Goal: Find specific page/section: Find specific page/section

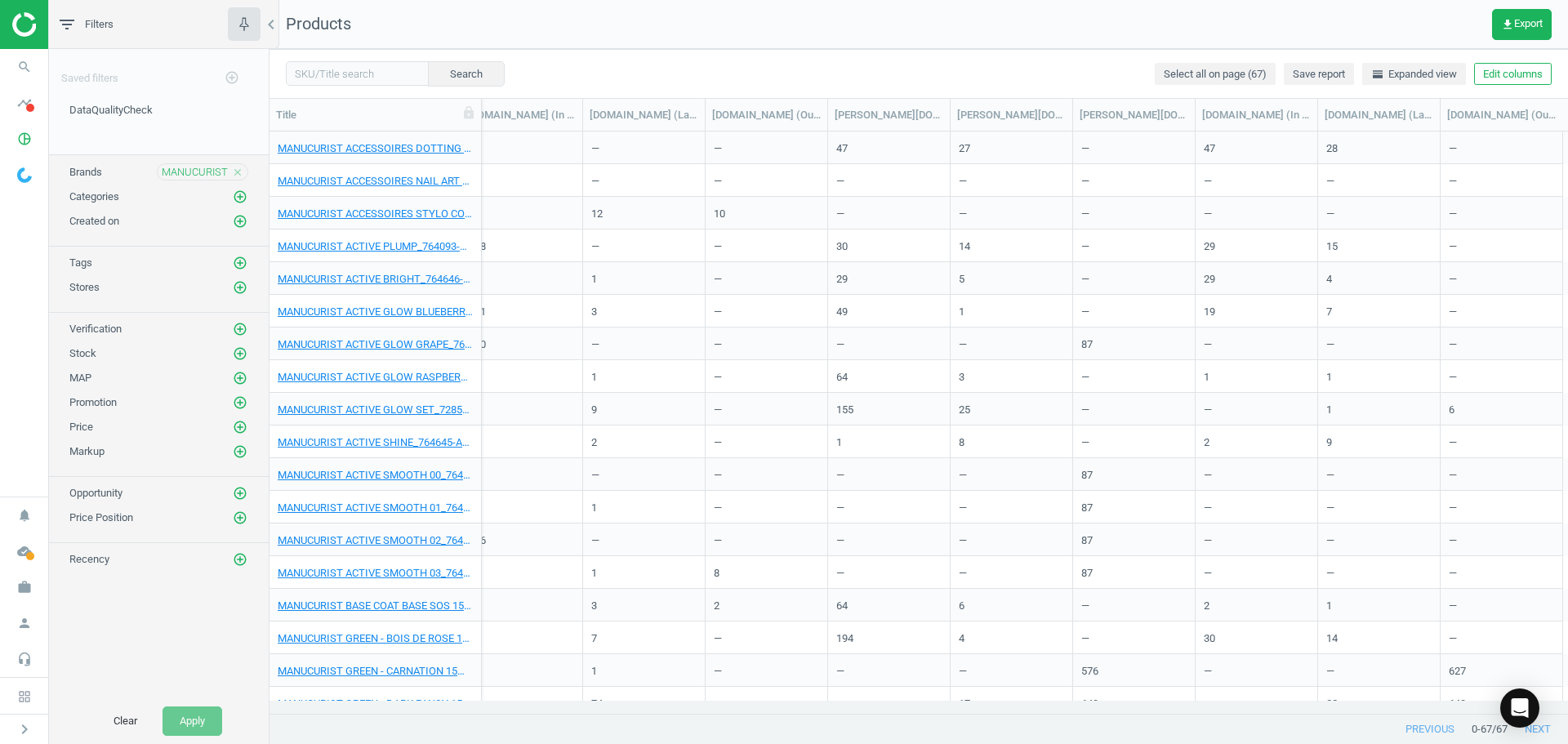
scroll to position [0, 3402]
click at [25, 506] on icon "notifications" at bounding box center [24, 515] width 31 height 31
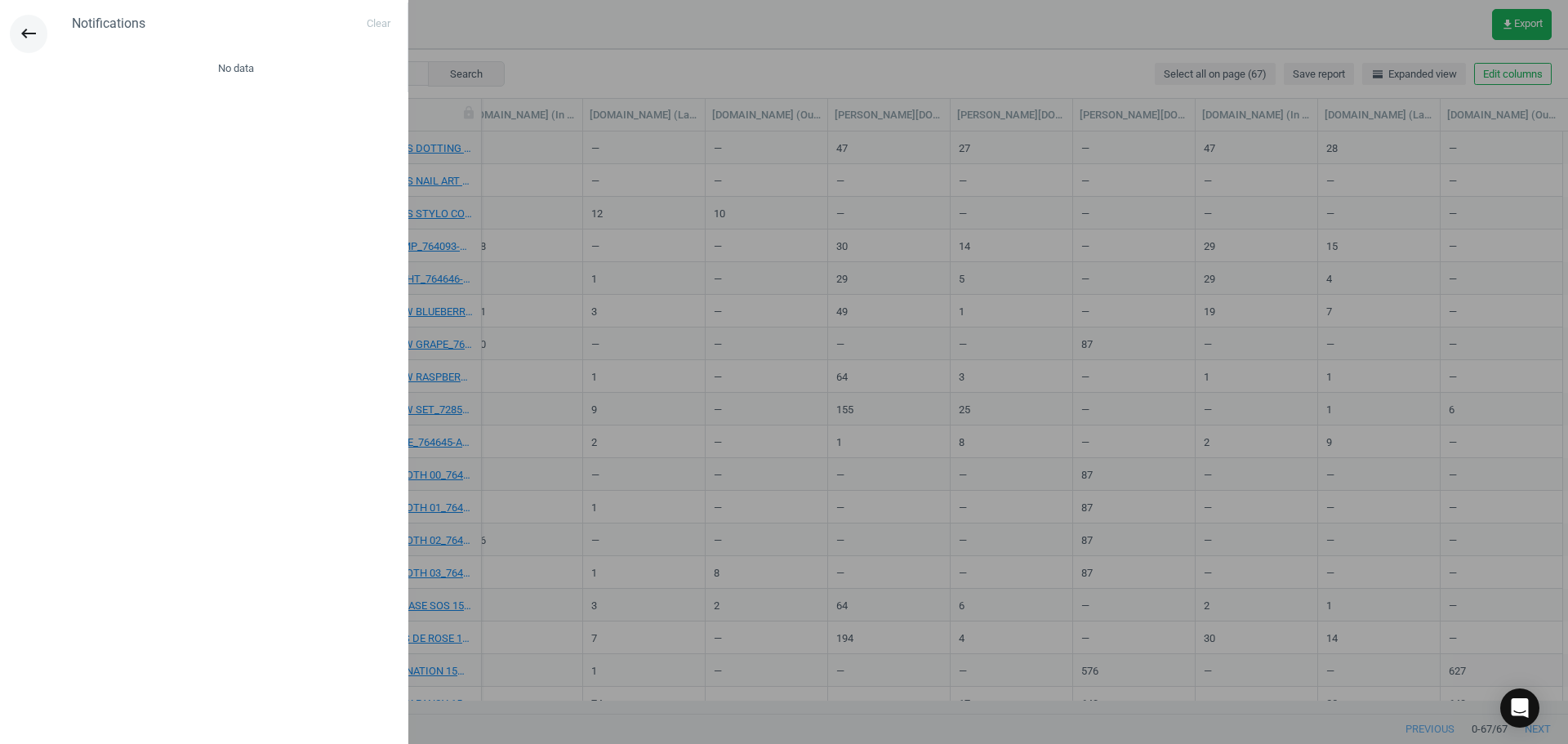
click at [32, 29] on icon "keyboard_backspace" at bounding box center [29, 33] width 20 height 20
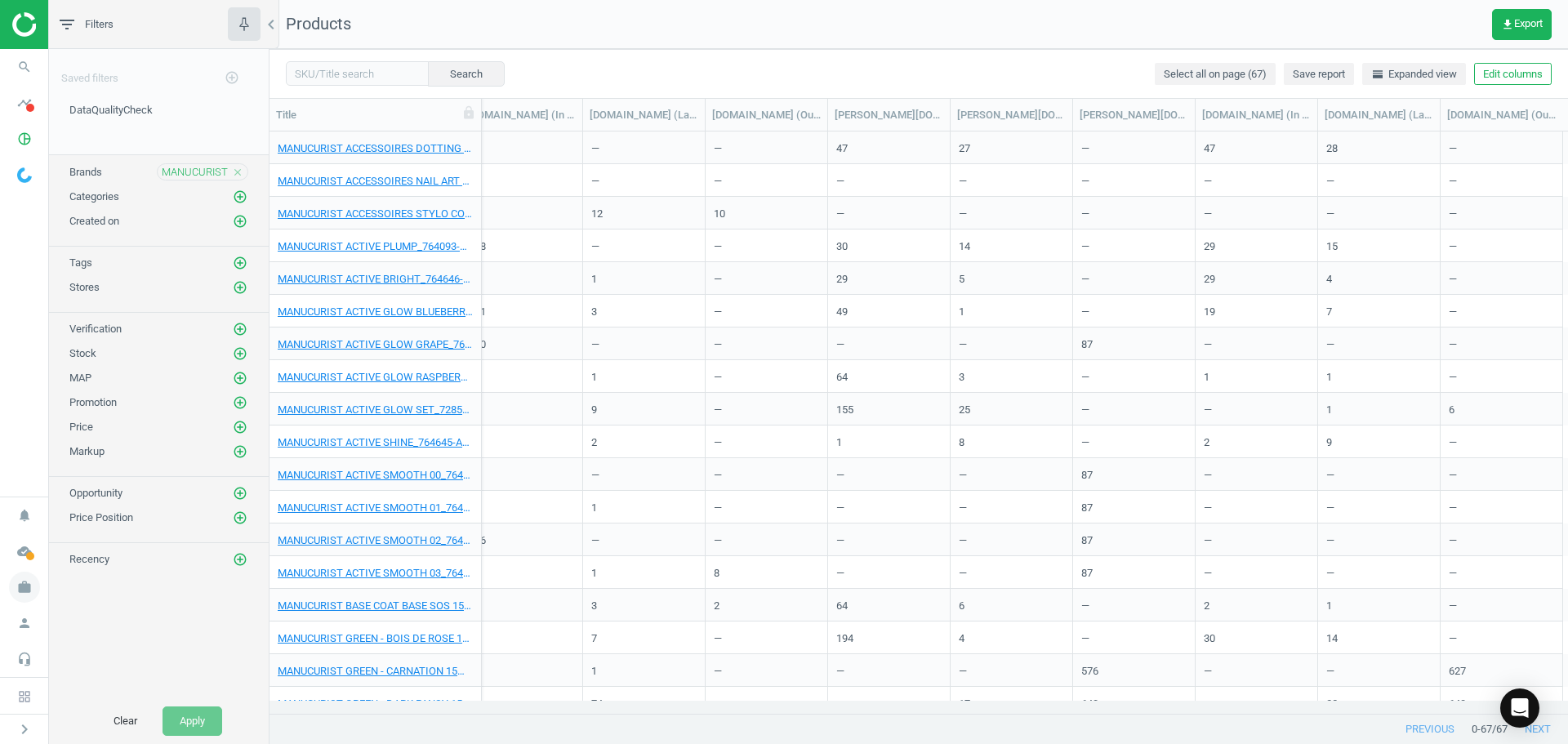
click at [15, 589] on icon "work" at bounding box center [24, 586] width 31 height 31
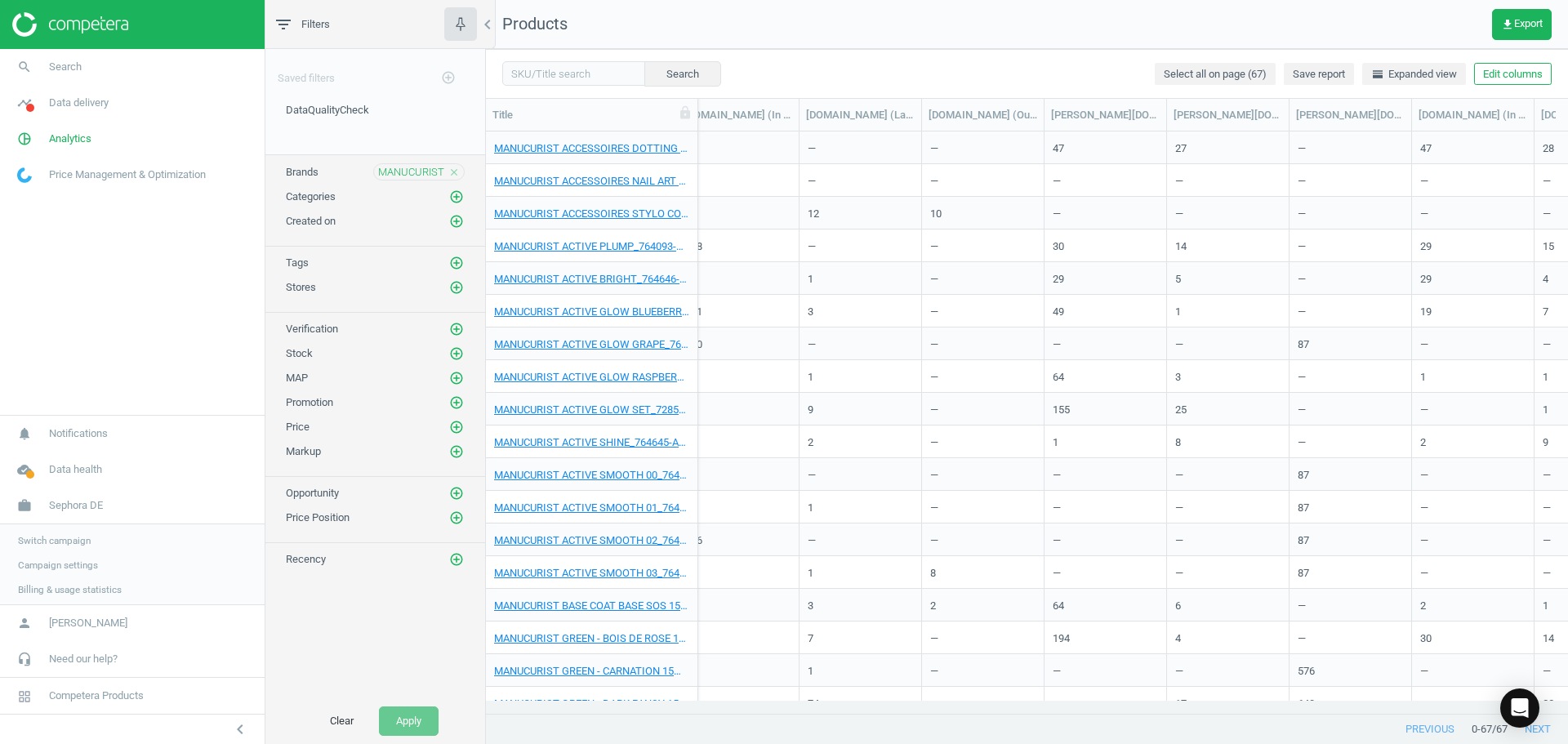
scroll to position [557, 1070]
click at [55, 538] on span "Switch campaign" at bounding box center [54, 539] width 72 height 13
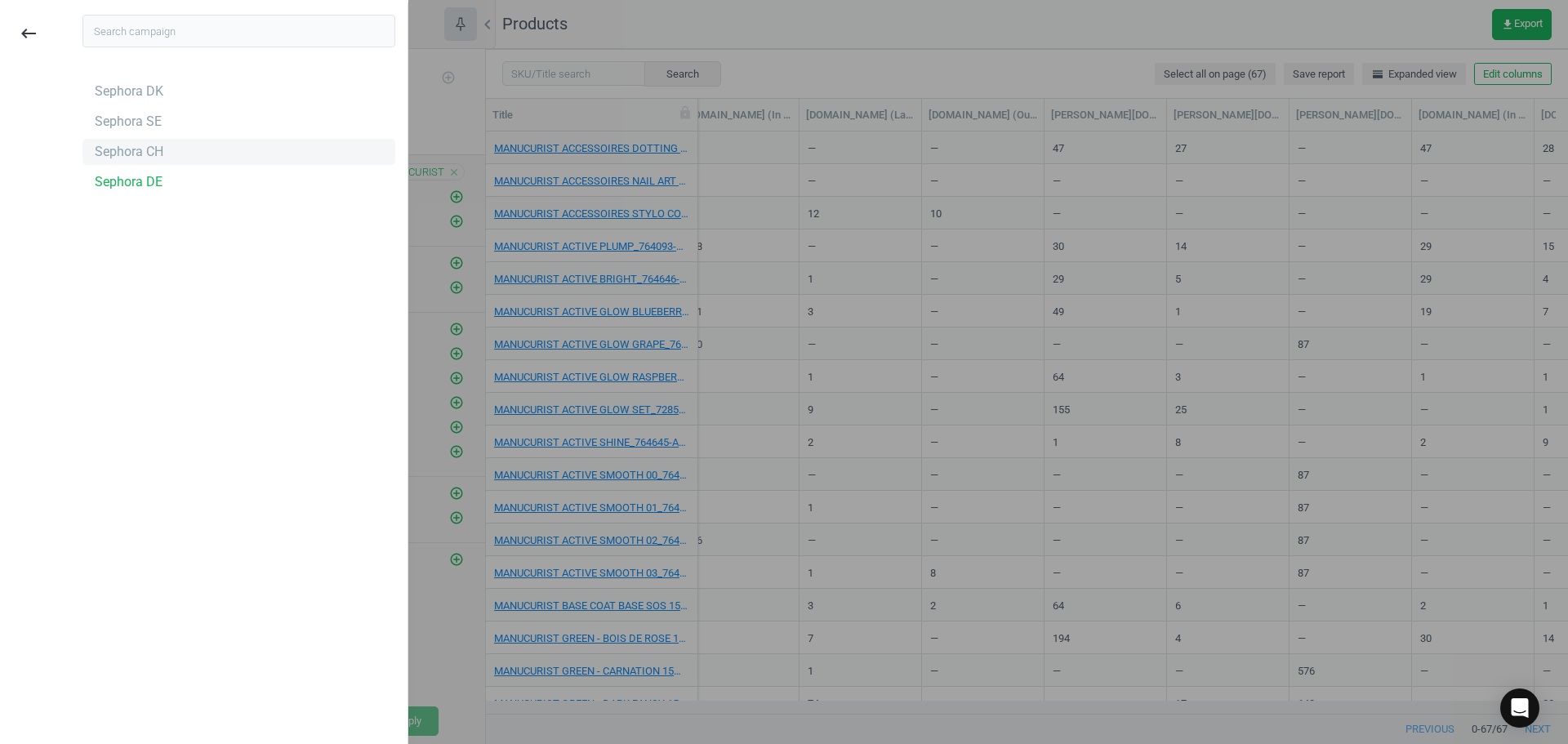
click at [139, 150] on div "Sephora CH" at bounding box center [129, 151] width 68 height 18
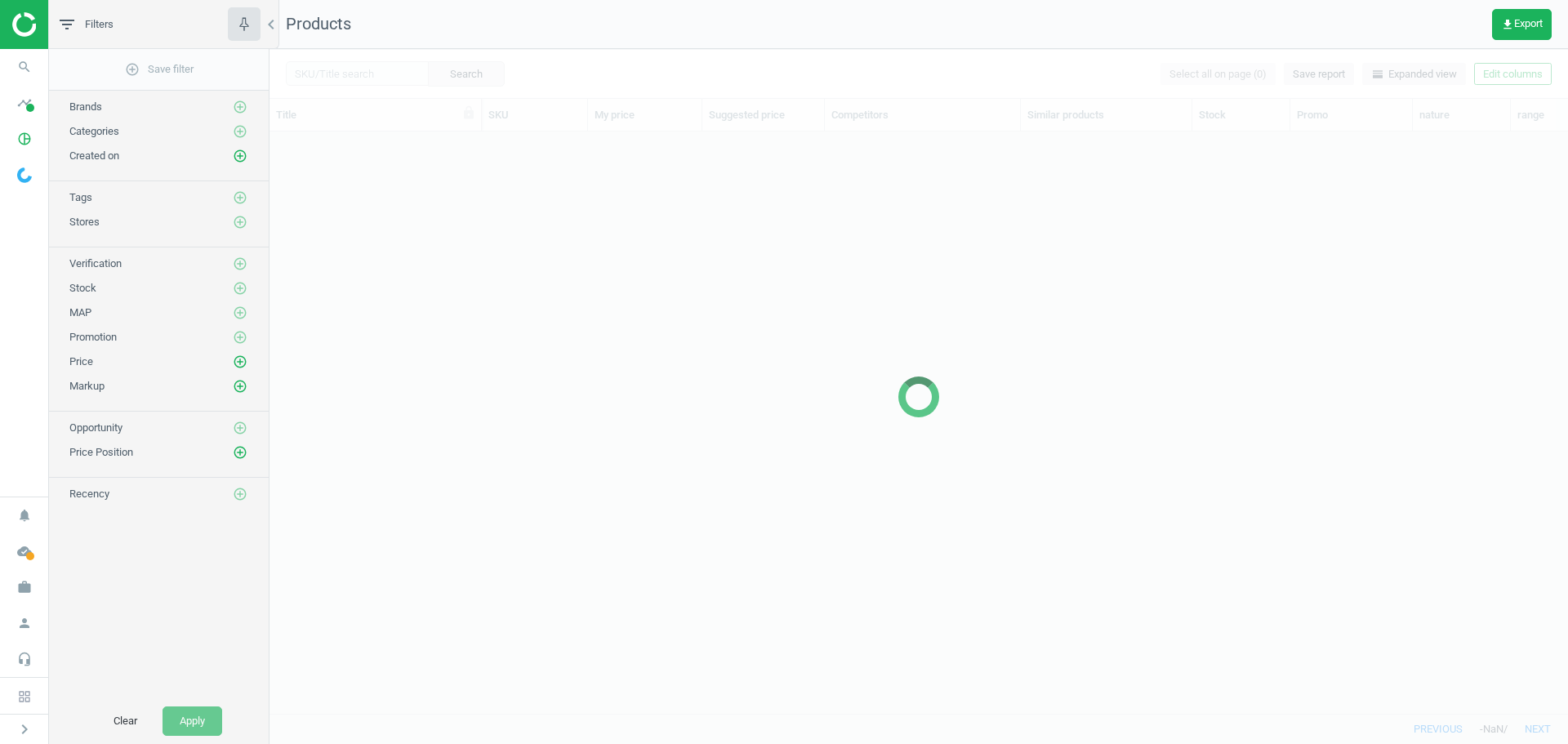
scroll to position [557, 1286]
click at [378, 77] on div at bounding box center [919, 396] width 1298 height 695
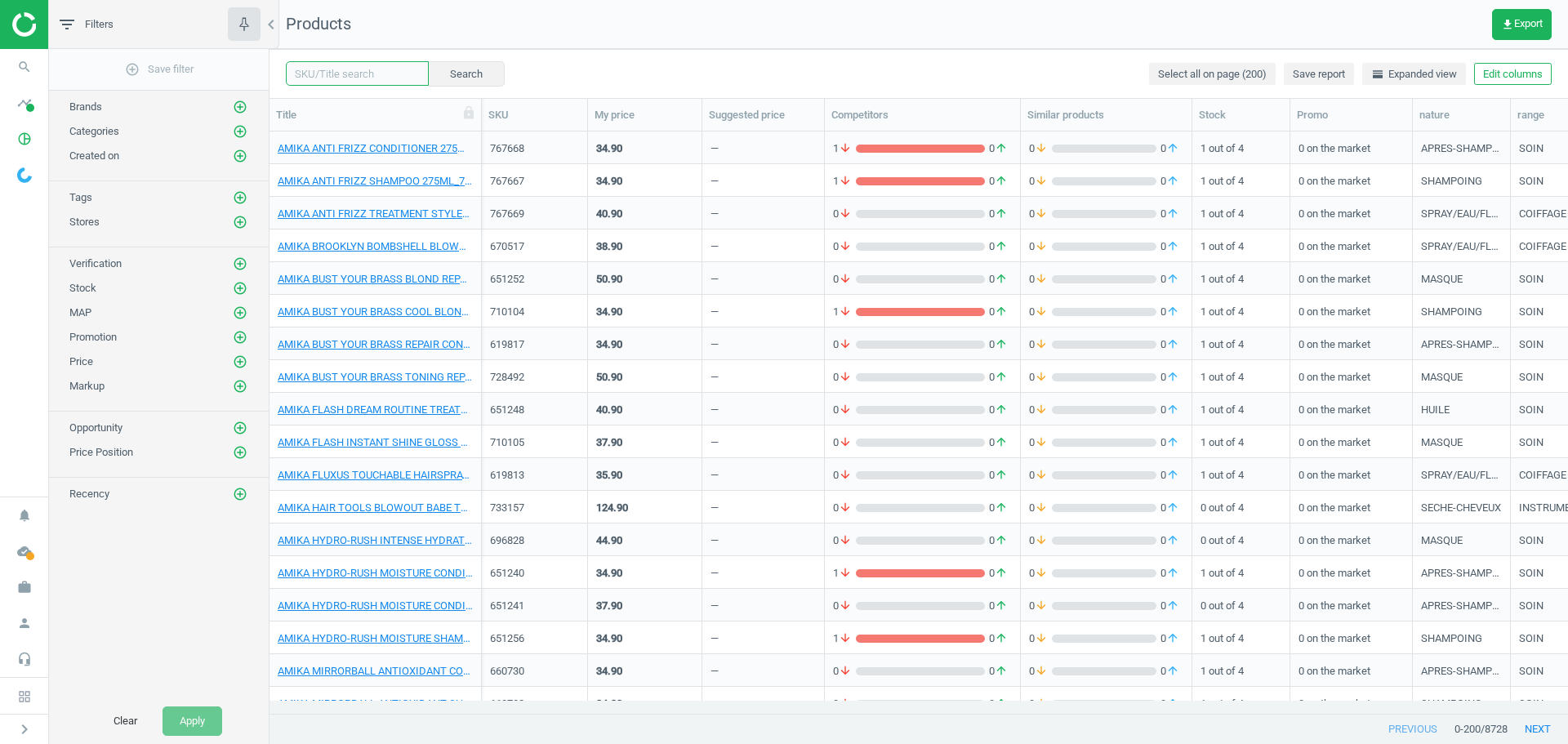
click at [362, 72] on input "text" at bounding box center [357, 73] width 143 height 25
paste input "Chloé - Eau de Parfum"
type input "Chloé - Eau de Parfum"
click at [448, 62] on button "Search" at bounding box center [465, 73] width 77 height 25
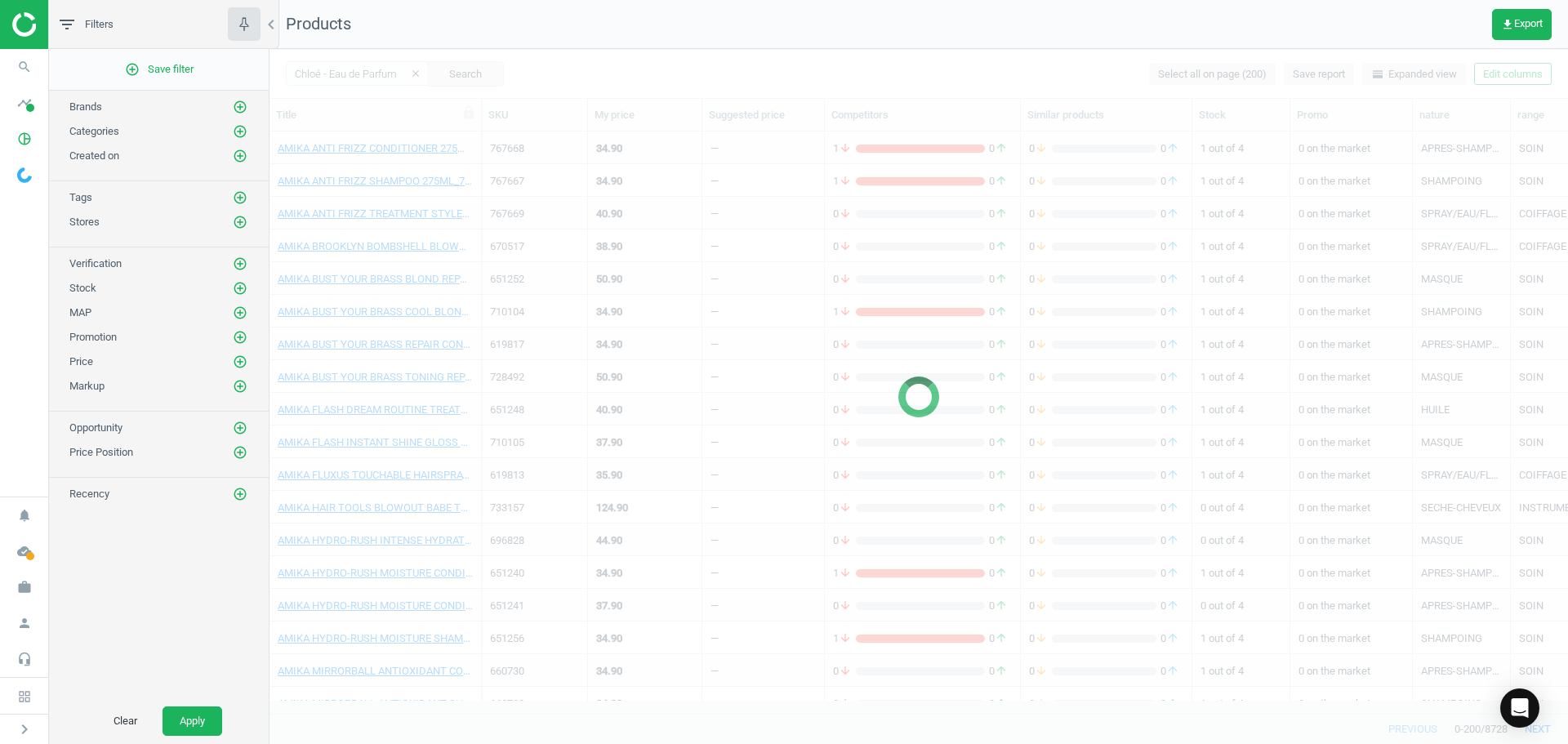
click at [343, 69] on div at bounding box center [919, 396] width 1298 height 695
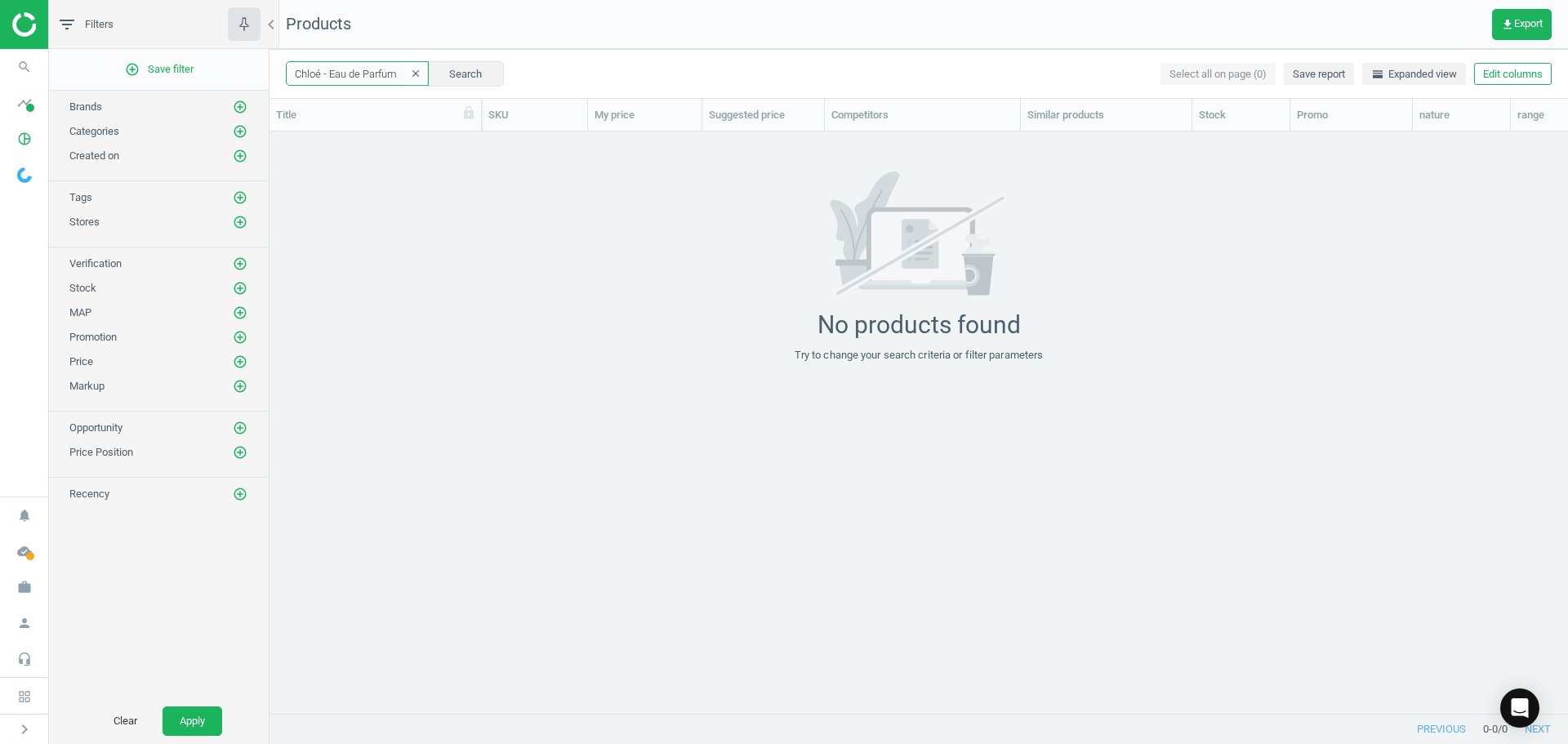
click at [352, 75] on input "Chloé - Eau de Parfum" at bounding box center [357, 73] width 143 height 25
paste input "168693"
type input "168693"
click at [456, 82] on button "Search" at bounding box center [465, 73] width 77 height 25
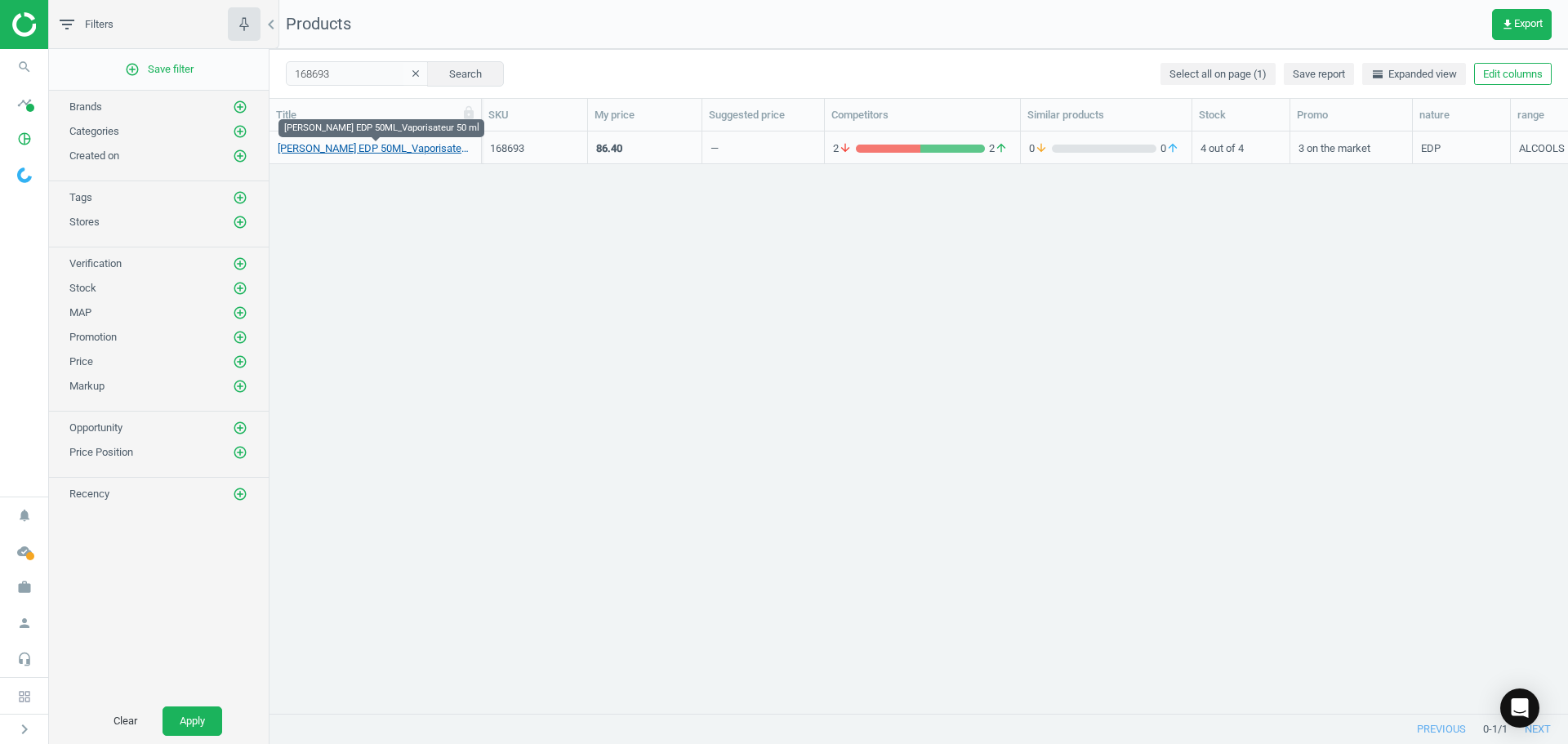
click at [389, 152] on link "CHLOE CHLOE EDP 50ML_Vaporisateur 50 ml" at bounding box center [374, 148] width 195 height 14
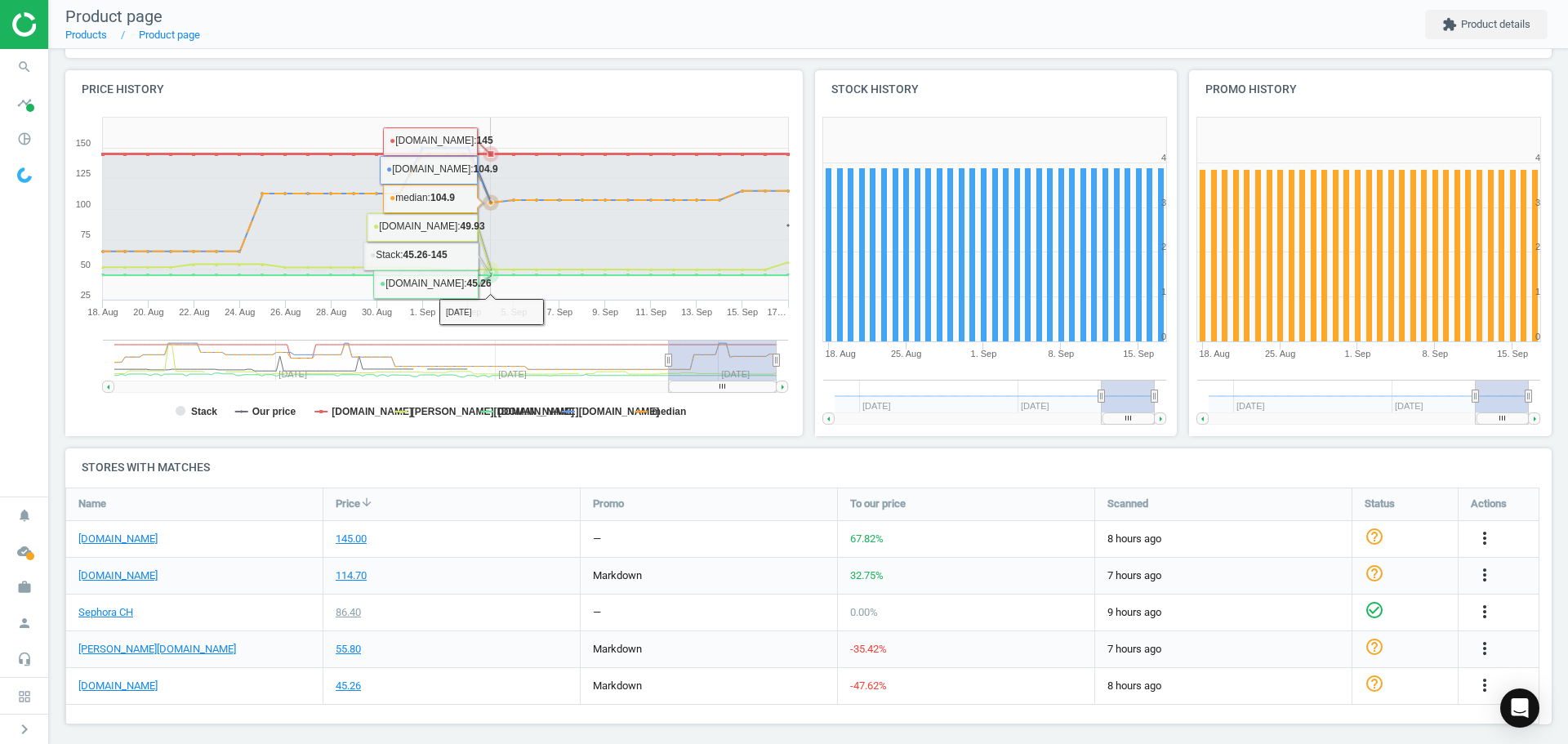
scroll to position [177, 0]
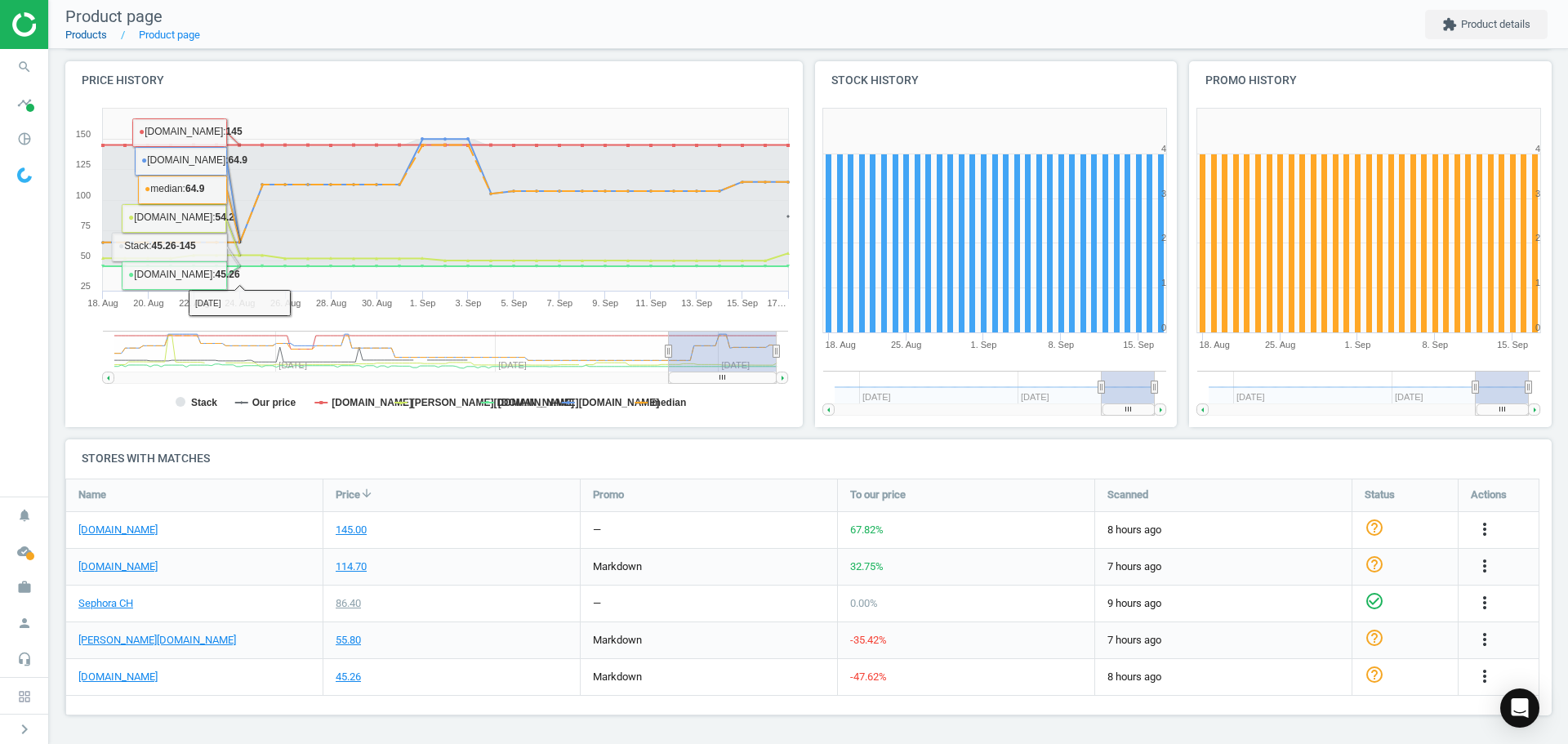
click at [97, 32] on link "Products" at bounding box center [86, 34] width 42 height 12
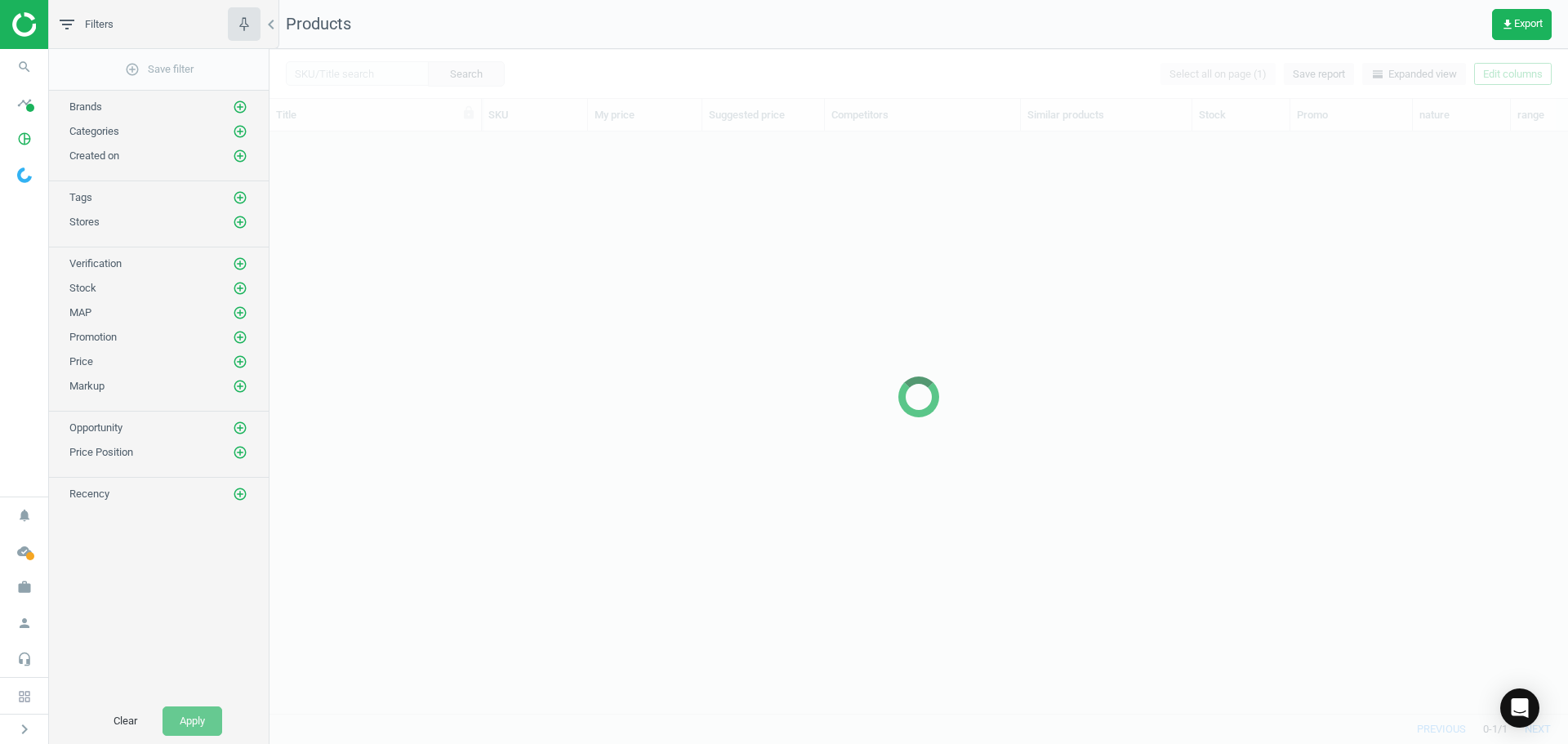
scroll to position [557, 1286]
click at [376, 68] on div at bounding box center [919, 396] width 1298 height 695
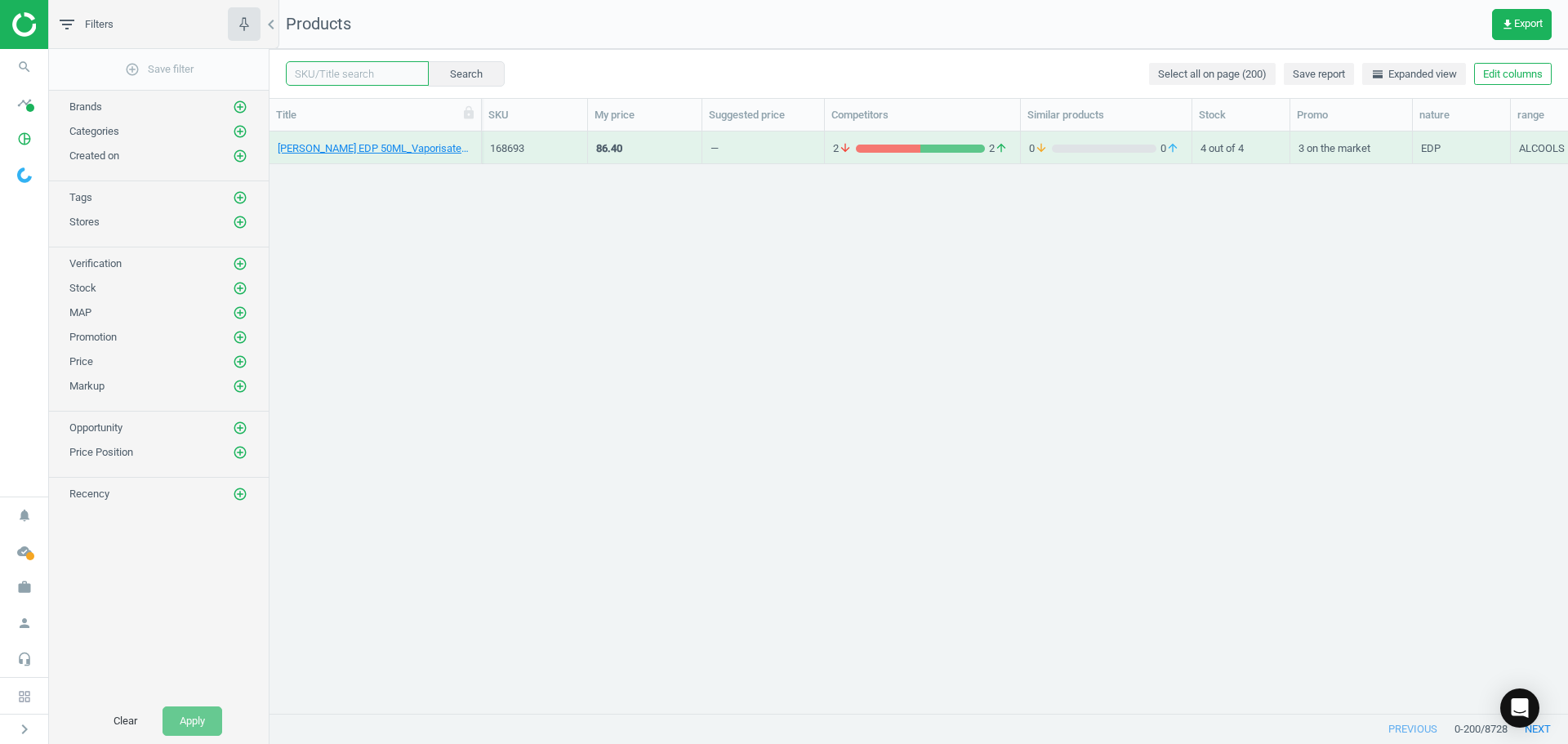
click at [375, 70] on input "text" at bounding box center [357, 73] width 143 height 25
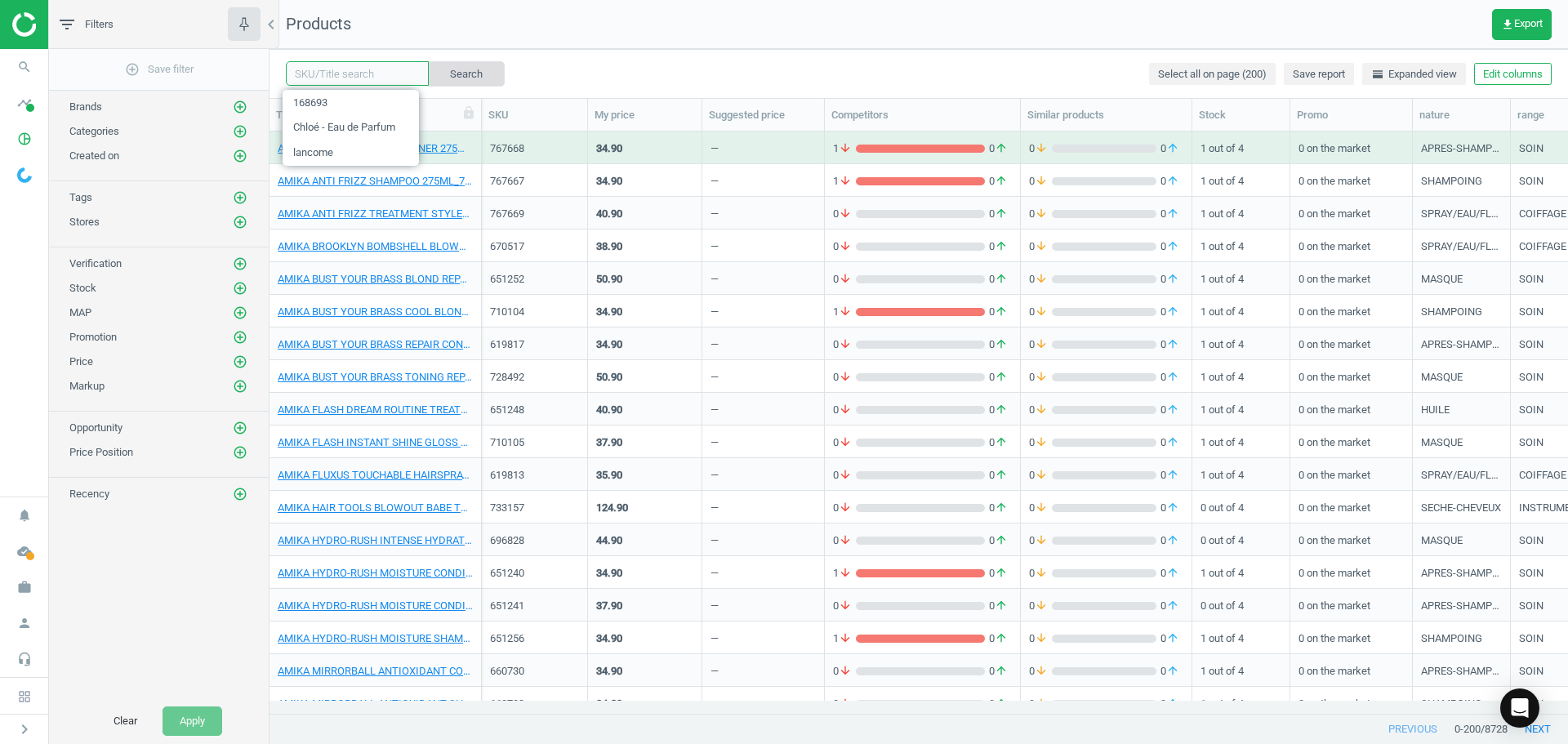
paste input "363326"
type input "363326"
click at [447, 63] on button "Search" at bounding box center [465, 73] width 77 height 25
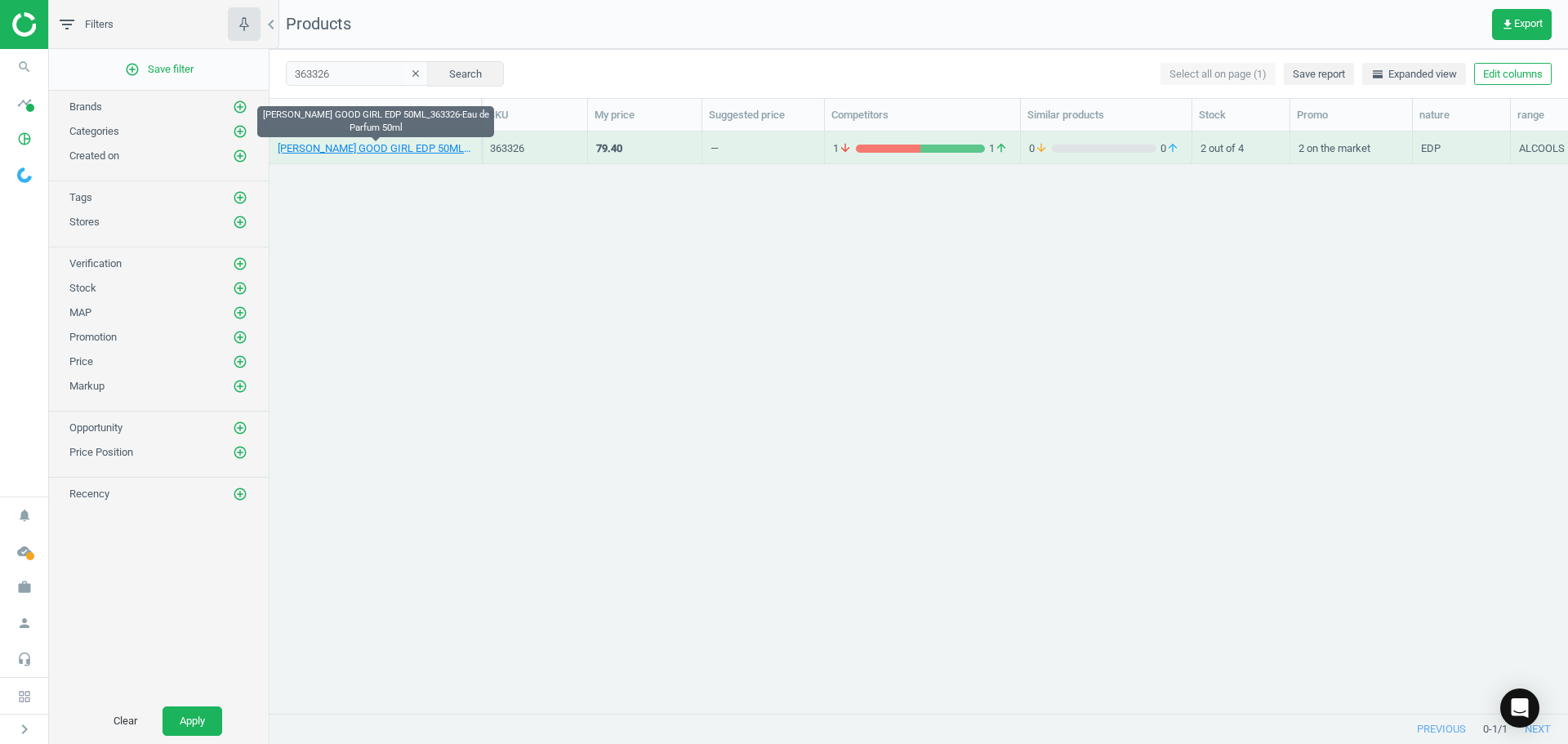
click at [374, 145] on link "CAROLINA HERRERA GOOD GIRL EDP 50ML_363326-Eau de Parfum 50ml" at bounding box center [374, 148] width 195 height 14
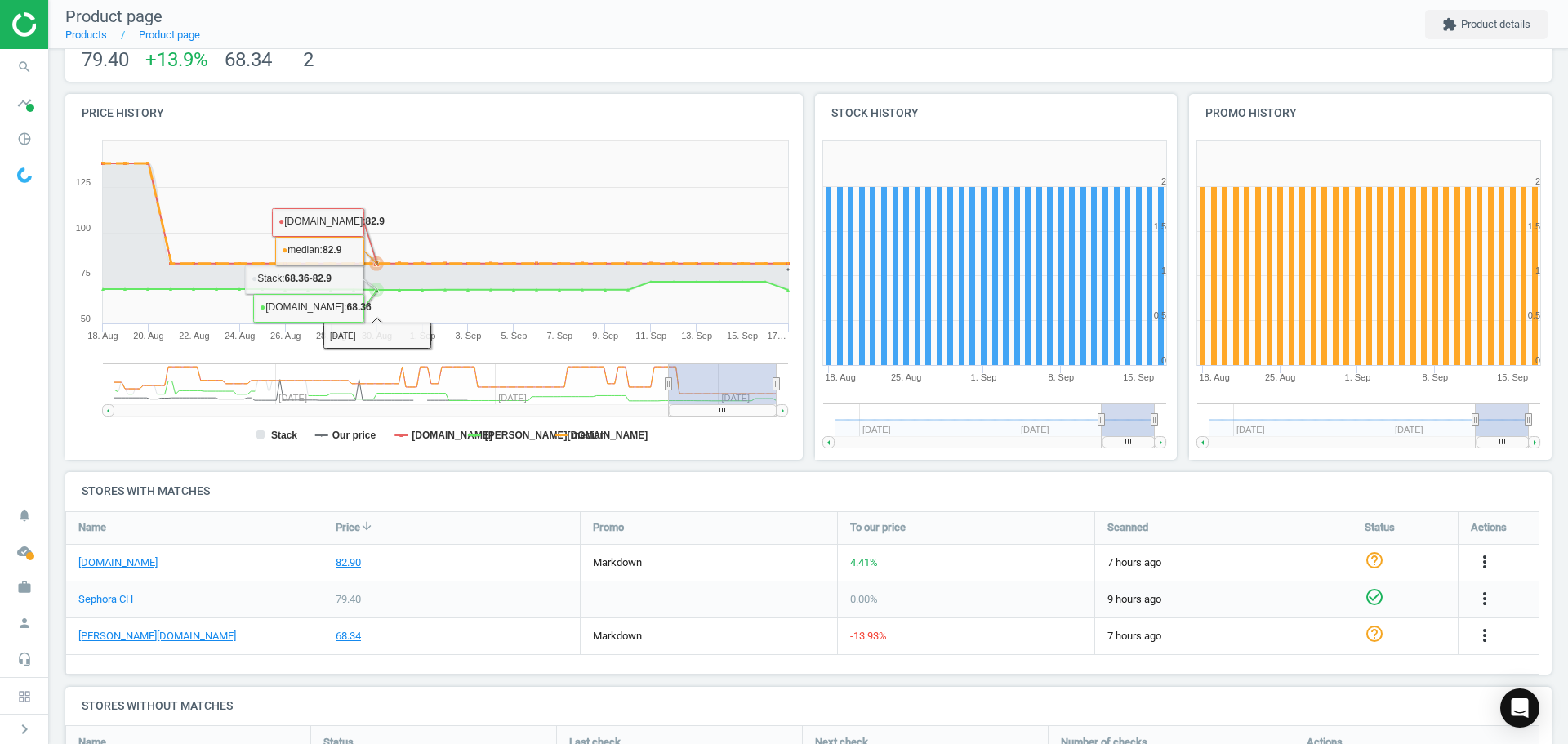
scroll to position [272, 0]
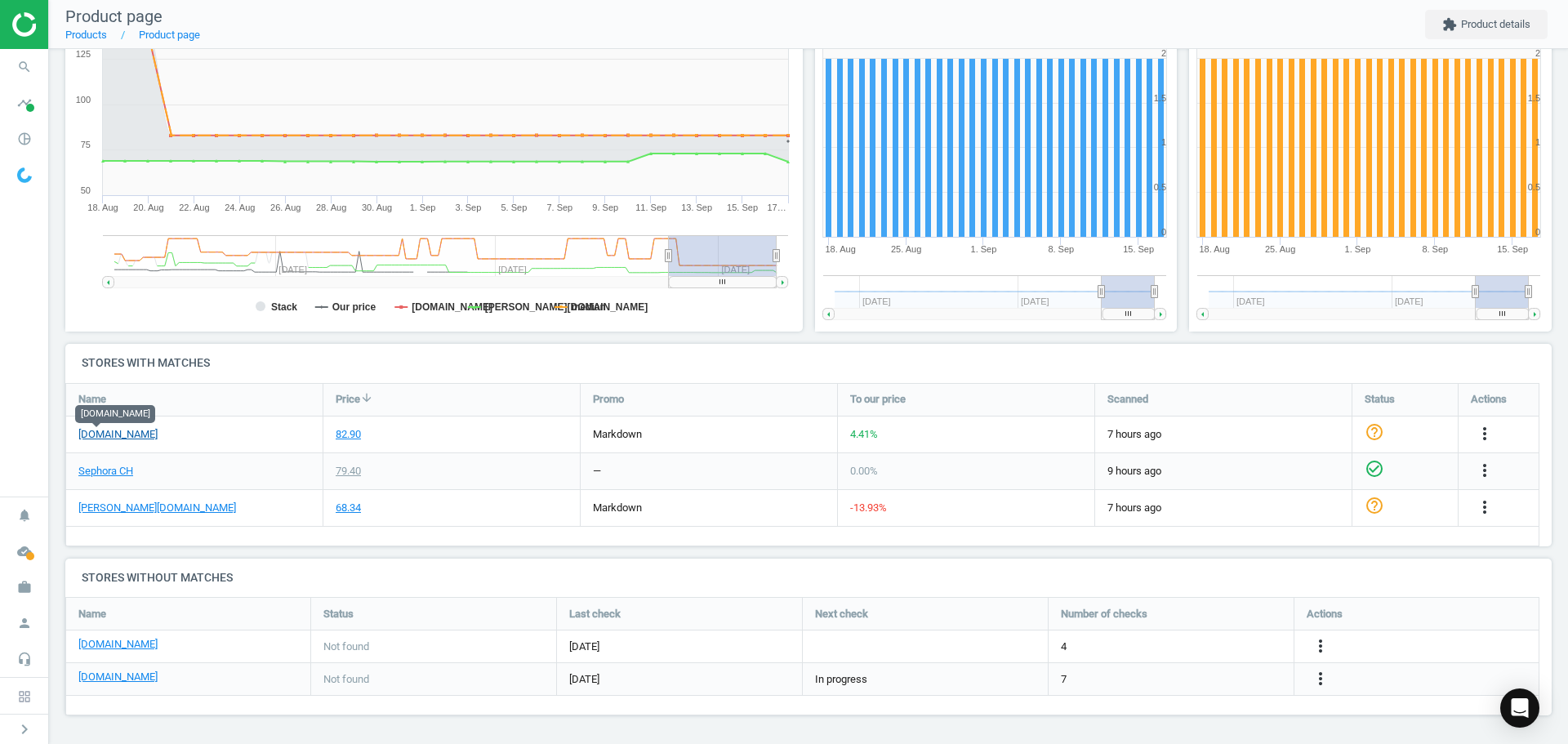
click at [83, 428] on link "impo.ch" at bounding box center [117, 433] width 79 height 14
click at [107, 514] on link "douglas.ch" at bounding box center [157, 507] width 158 height 14
